Goal: Transaction & Acquisition: Purchase product/service

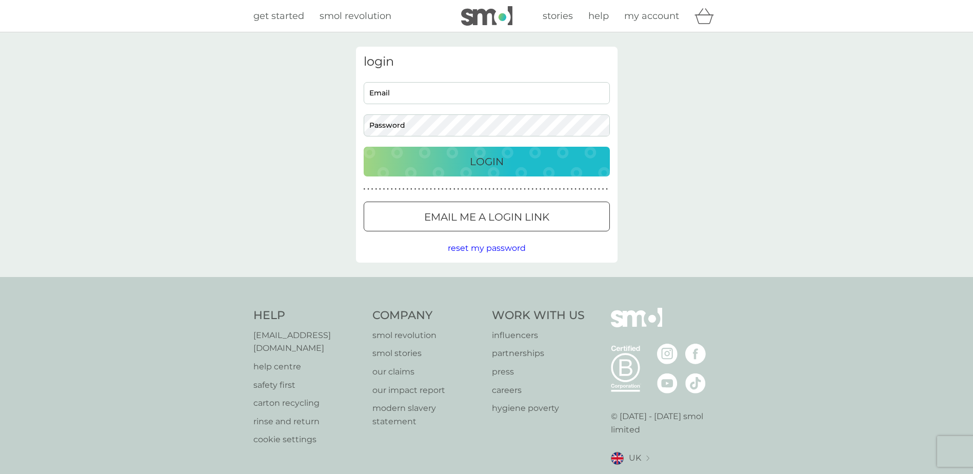
click at [473, 95] on input "Email" at bounding box center [486, 93] width 246 height 22
type input "[PERSON_NAME][EMAIL_ADDRESS][PERSON_NAME][DOMAIN_NAME]"
click at [473, 165] on p "Login" at bounding box center [487, 161] width 34 height 16
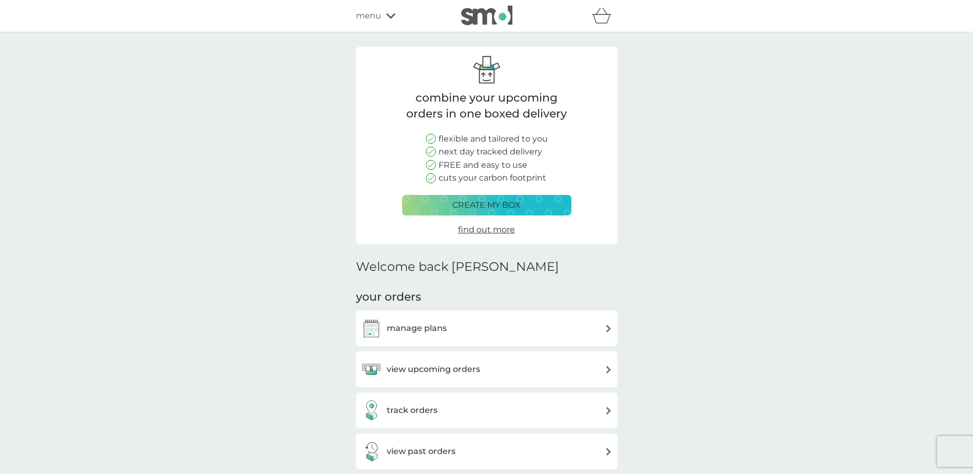
click at [512, 207] on p "create my box" at bounding box center [486, 204] width 68 height 13
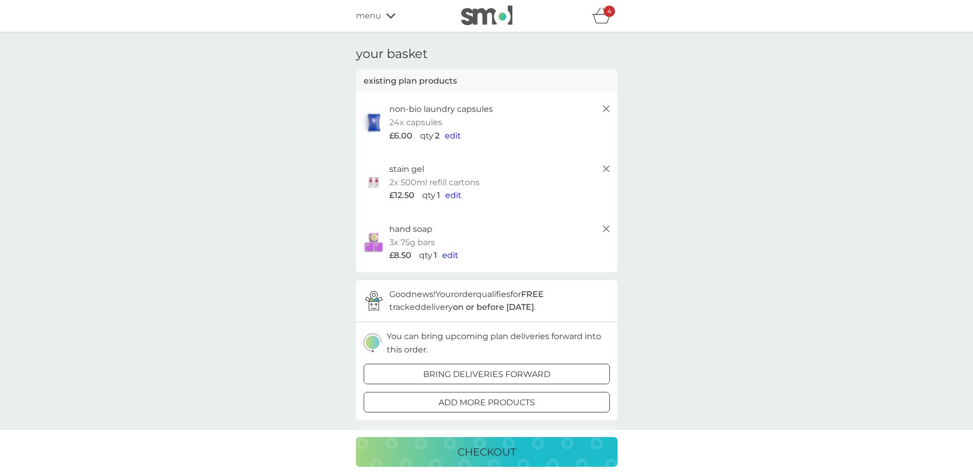
click at [607, 168] on line at bounding box center [605, 169] width 6 height 6
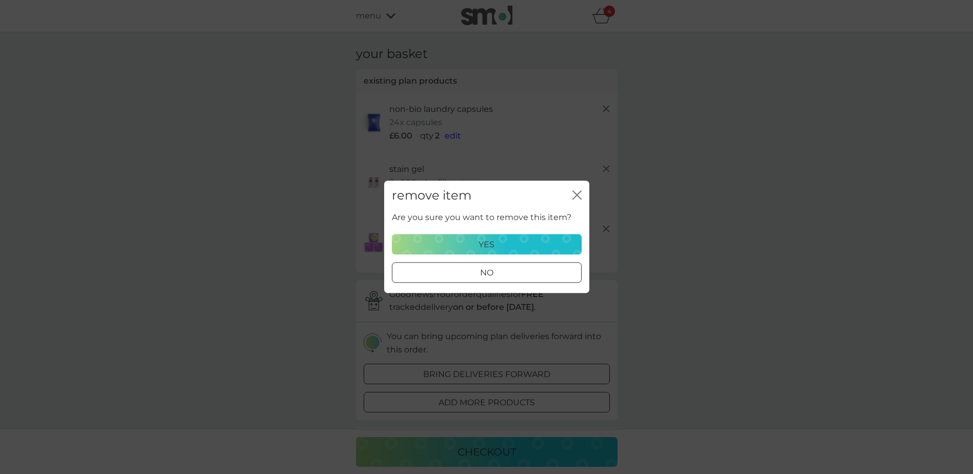
click at [500, 244] on div "yes" at bounding box center [486, 244] width 176 height 13
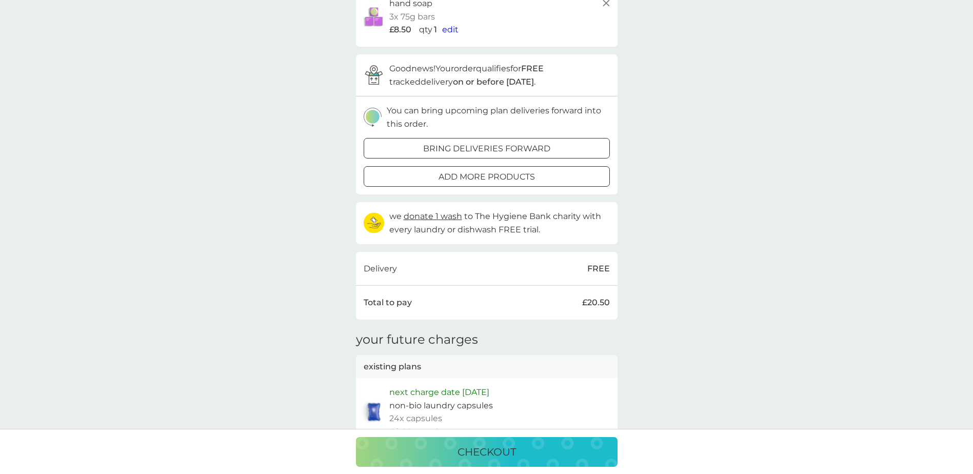
scroll to position [154, 0]
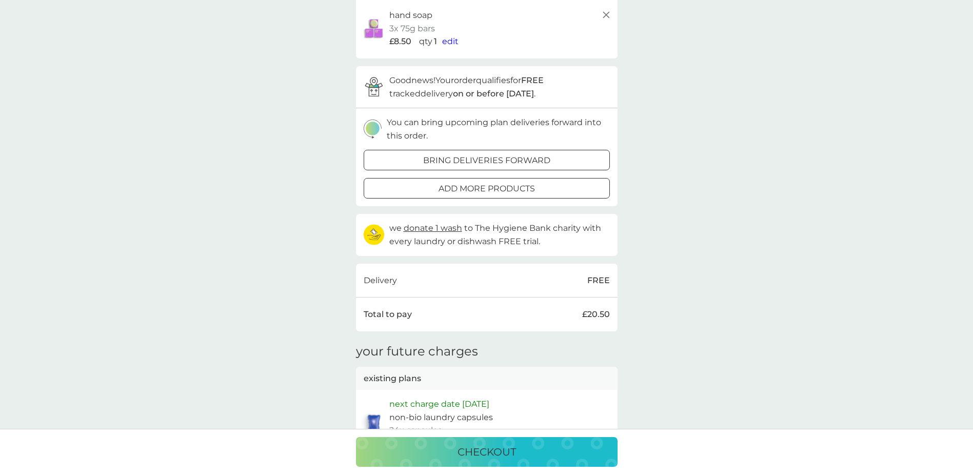
click at [517, 190] on p "add more products" at bounding box center [486, 188] width 96 height 13
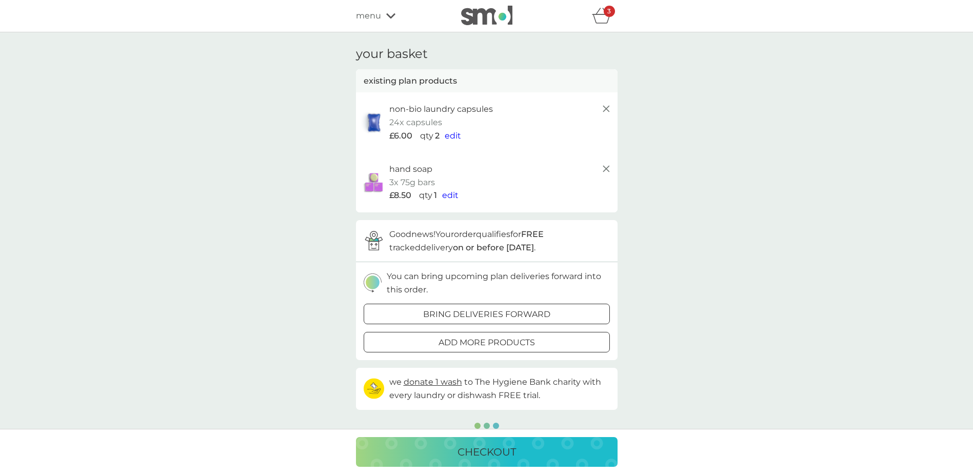
scroll to position [154, 0]
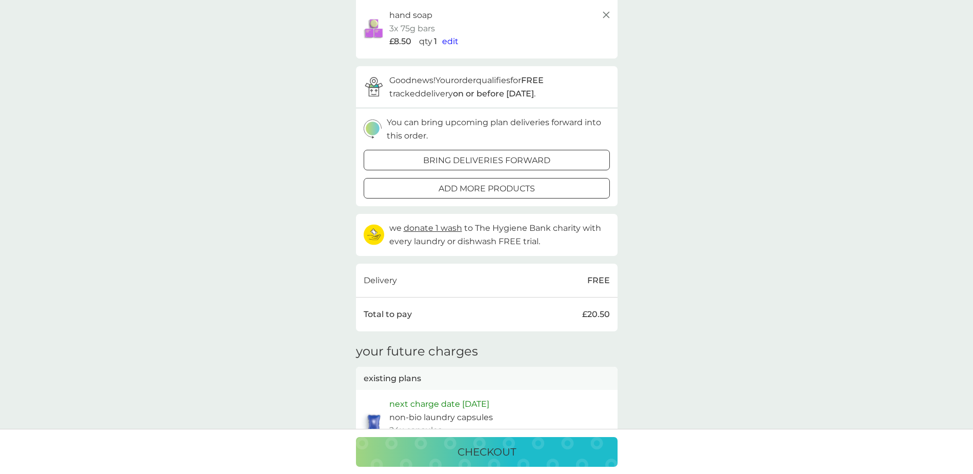
click at [497, 163] on div at bounding box center [486, 160] width 37 height 11
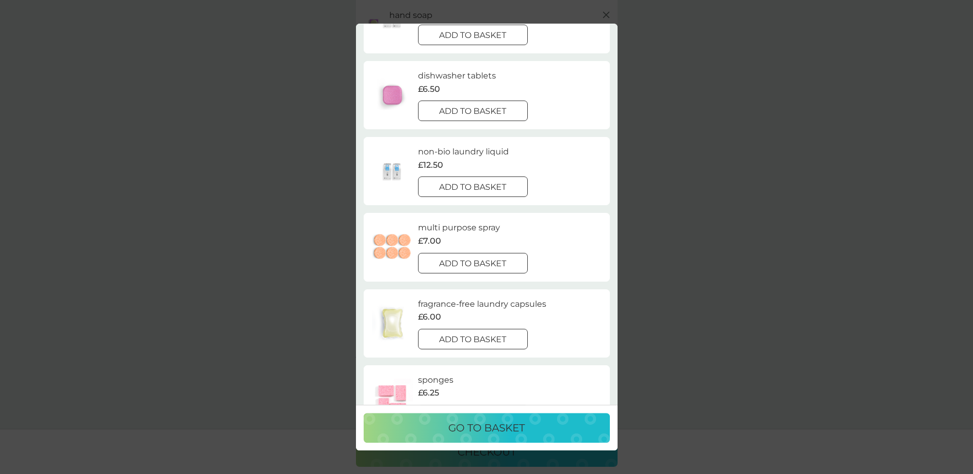
scroll to position [103, 0]
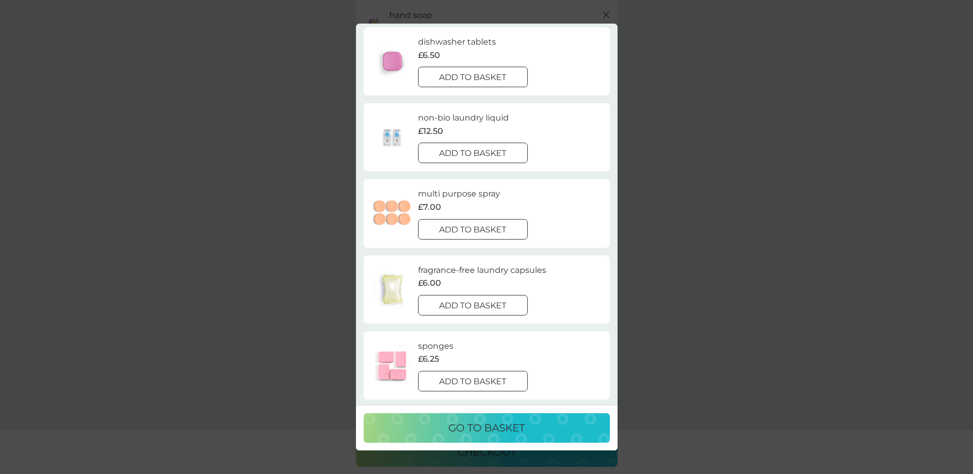
click at [489, 307] on div at bounding box center [472, 305] width 37 height 11
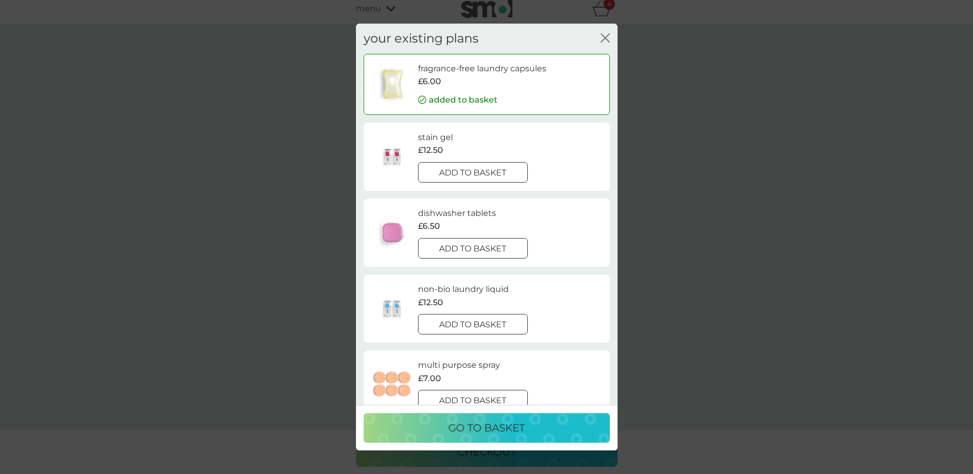
scroll to position [0, 0]
click at [494, 430] on p "go to basket" at bounding box center [486, 427] width 76 height 16
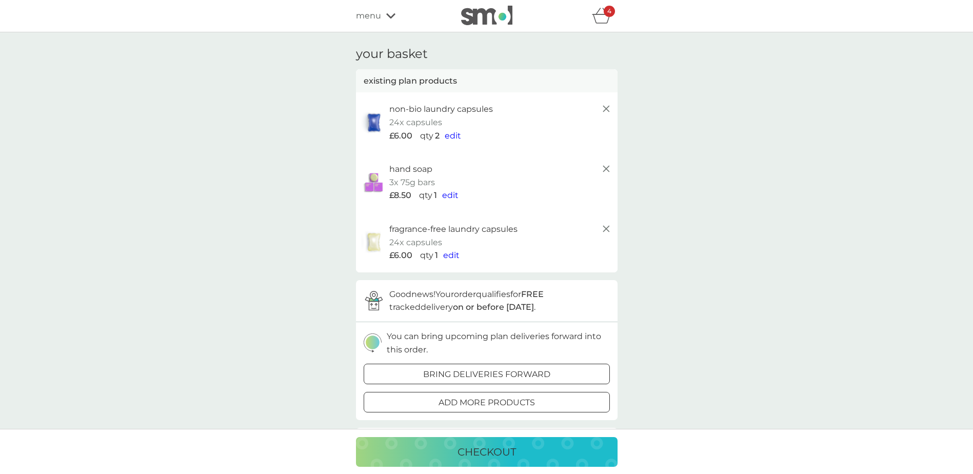
click at [498, 454] on p "checkout" at bounding box center [486, 451] width 58 height 16
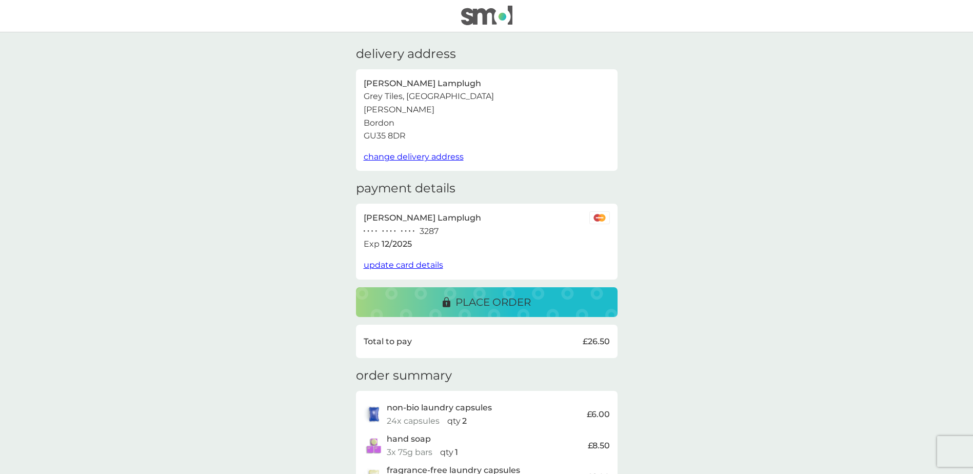
click at [485, 301] on p "place order" at bounding box center [492, 302] width 75 height 16
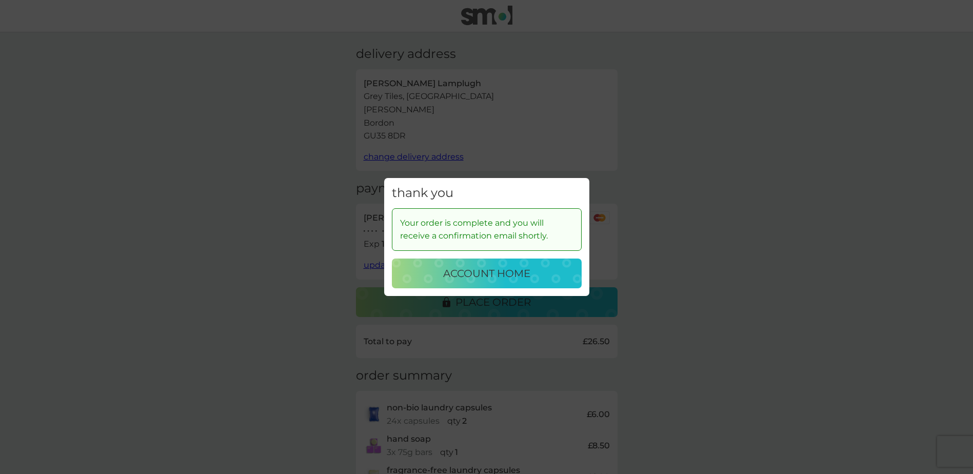
click at [487, 281] on button "account home" at bounding box center [487, 273] width 190 height 30
